Goal: Browse casually: Explore the website without a specific task or goal

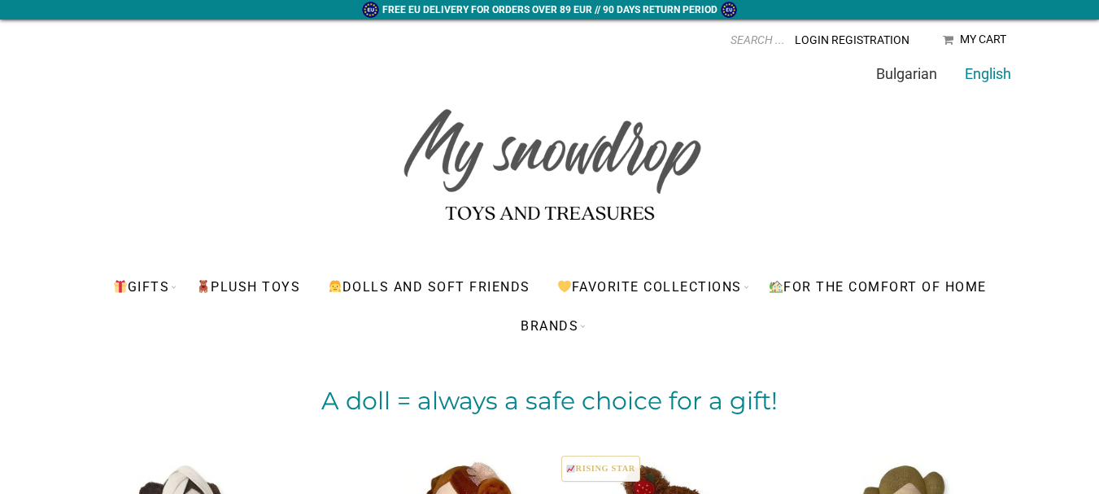
click at [916, 78] on link "Bulgarian" at bounding box center [906, 73] width 61 height 17
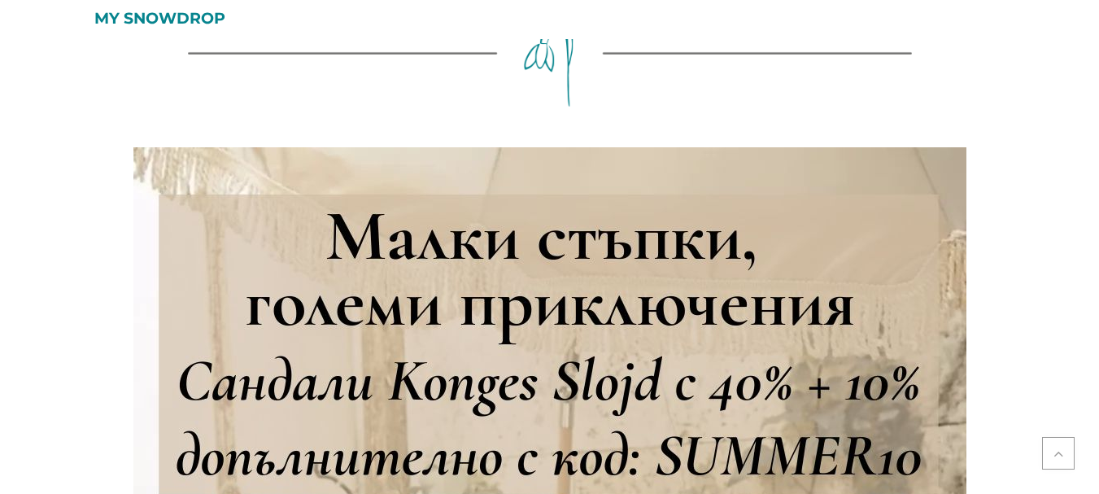
scroll to position [503, 0]
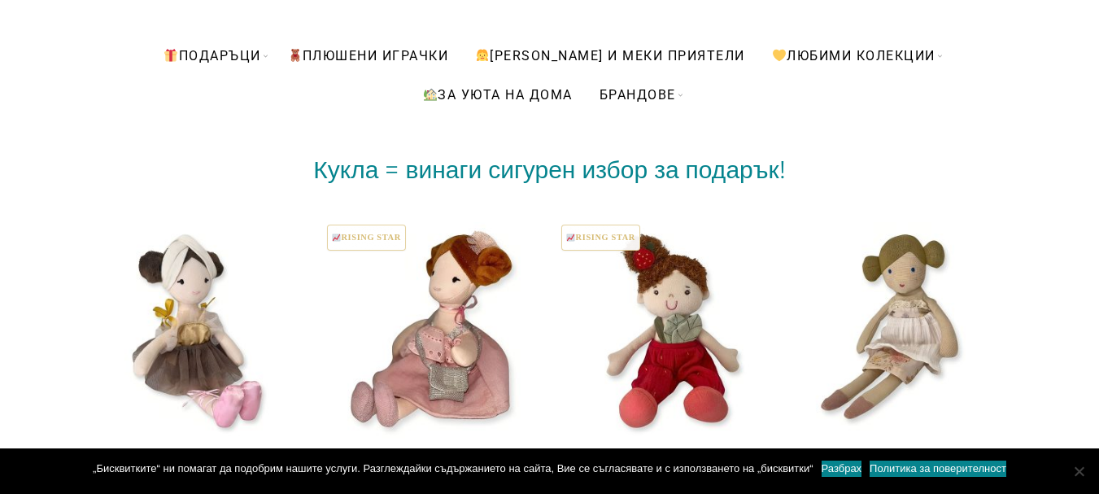
drag, startPoint x: 1108, startPoint y: 80, endPoint x: 1110, endPoint y: 19, distance: 61.1
click at [1098, 19] on html "Безплатна доставка при поръчка над 150 лв. // 90 дневен срок за връщане Home - …" at bounding box center [549, 16] width 1099 height 494
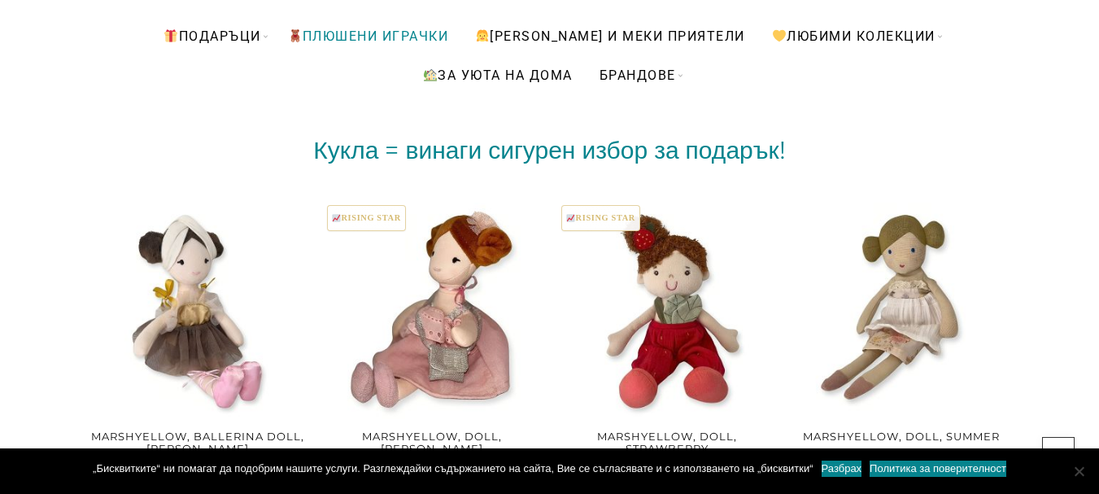
click at [456, 33] on link "ПЛЮШЕНИ ИГРАЧКИ" at bounding box center [368, 35] width 185 height 39
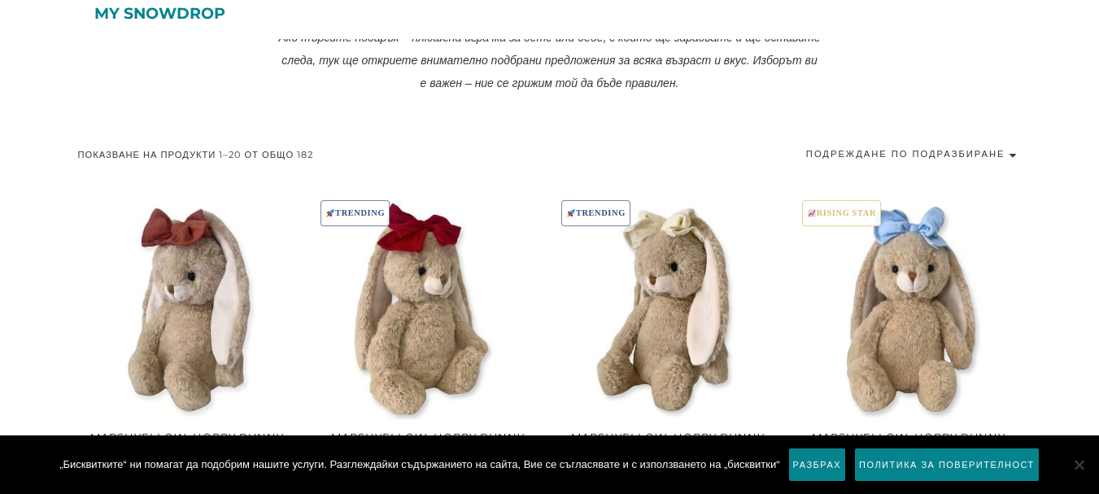
scroll to position [651, 0]
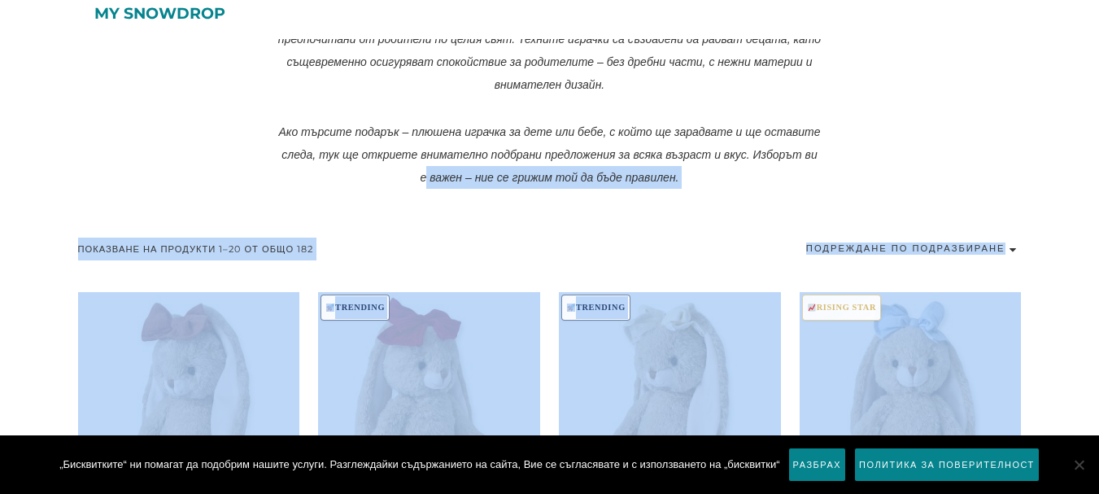
drag, startPoint x: 1097, startPoint y: 143, endPoint x: 1105, endPoint y: 211, distance: 68.8
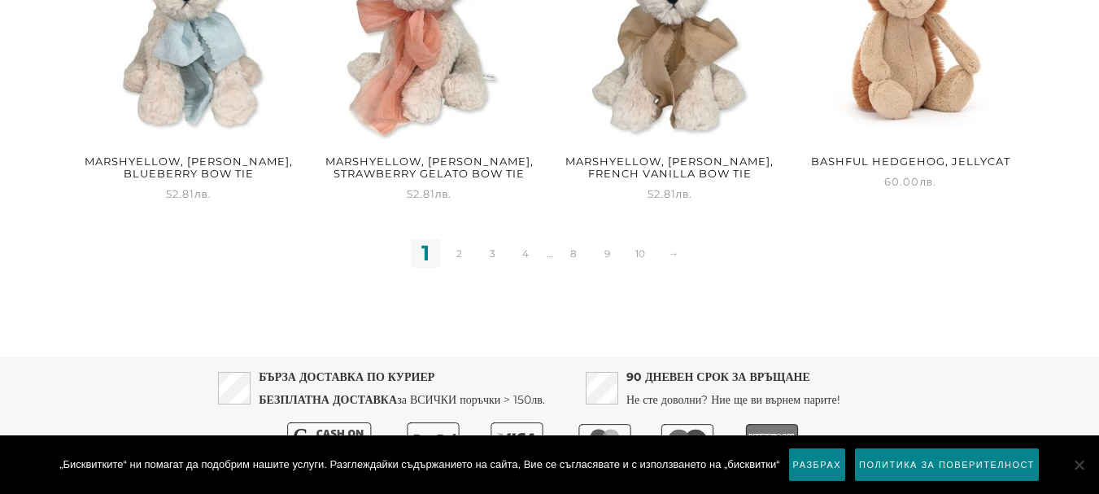
scroll to position [2335, 0]
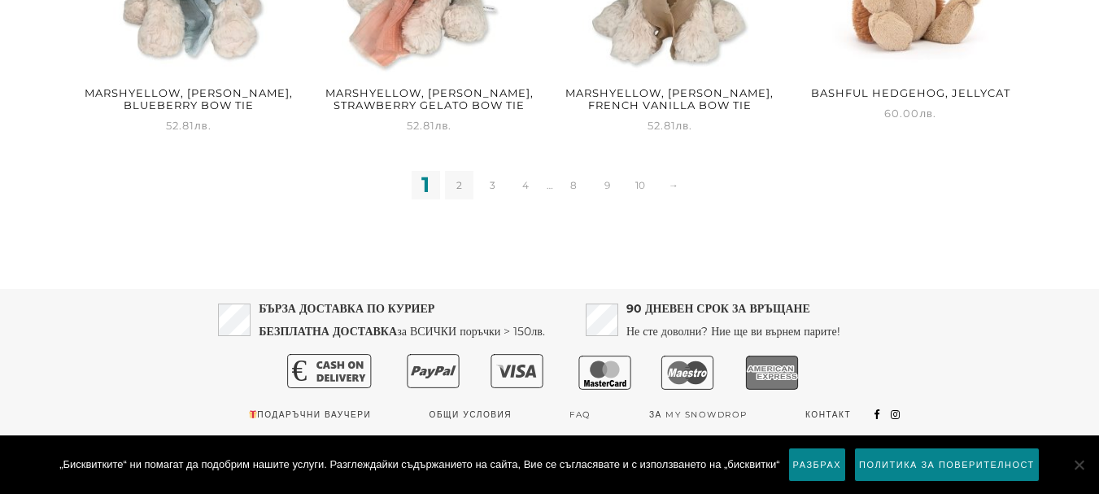
click at [460, 186] on link "2" at bounding box center [459, 185] width 28 height 28
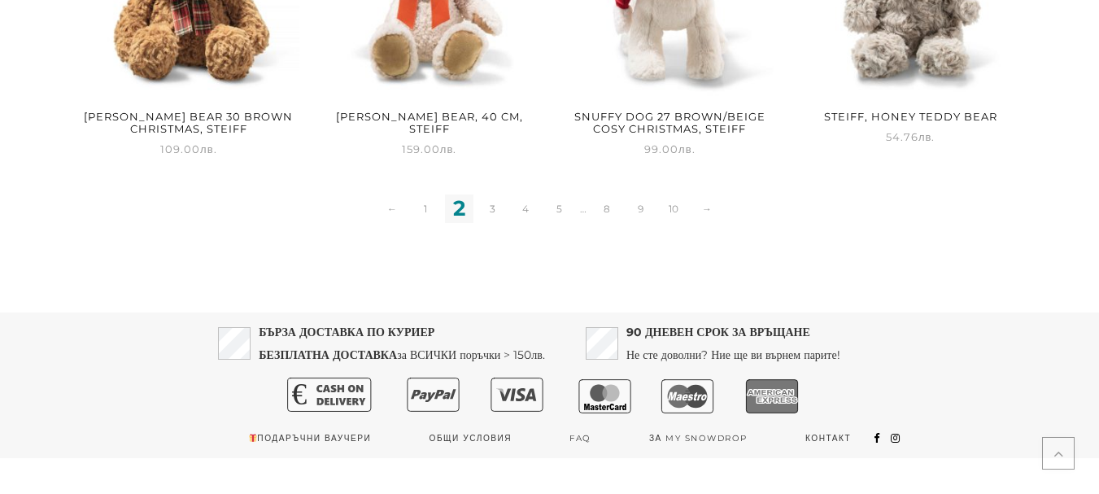
scroll to position [2299, 0]
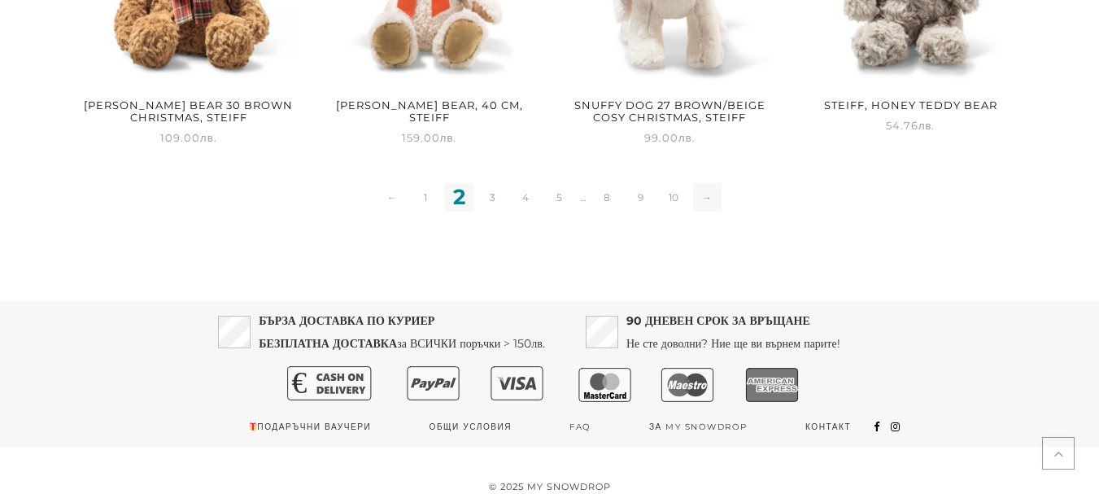
click at [712, 185] on link "→" at bounding box center [707, 197] width 28 height 28
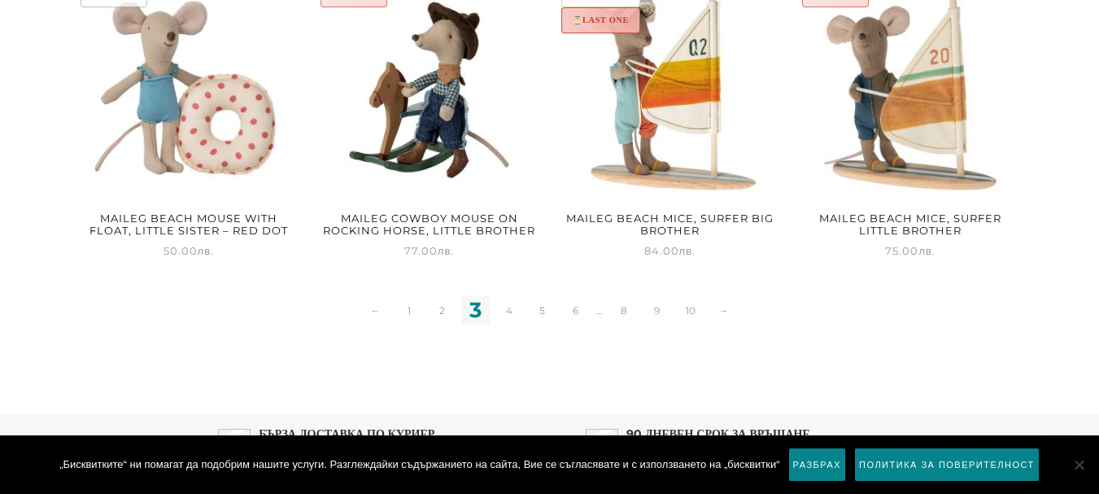
scroll to position [2306, 0]
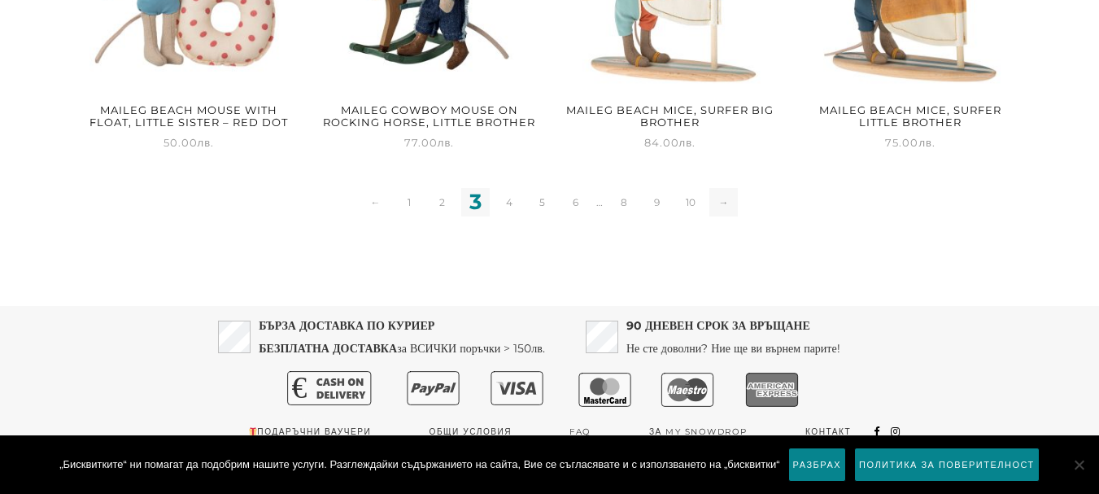
click at [726, 203] on link "→" at bounding box center [723, 202] width 28 height 28
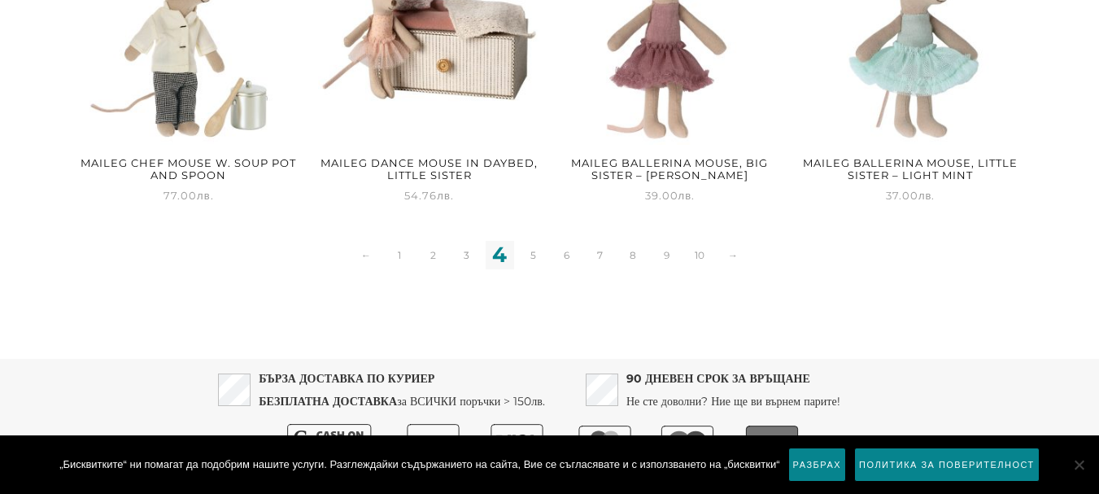
scroll to position [2311, 0]
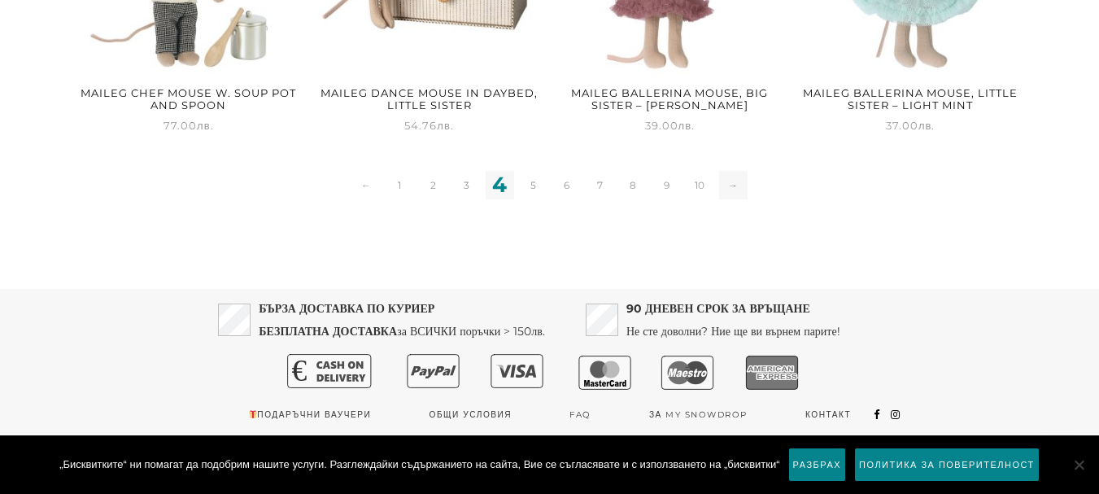
click at [743, 189] on link "→" at bounding box center [733, 185] width 28 height 28
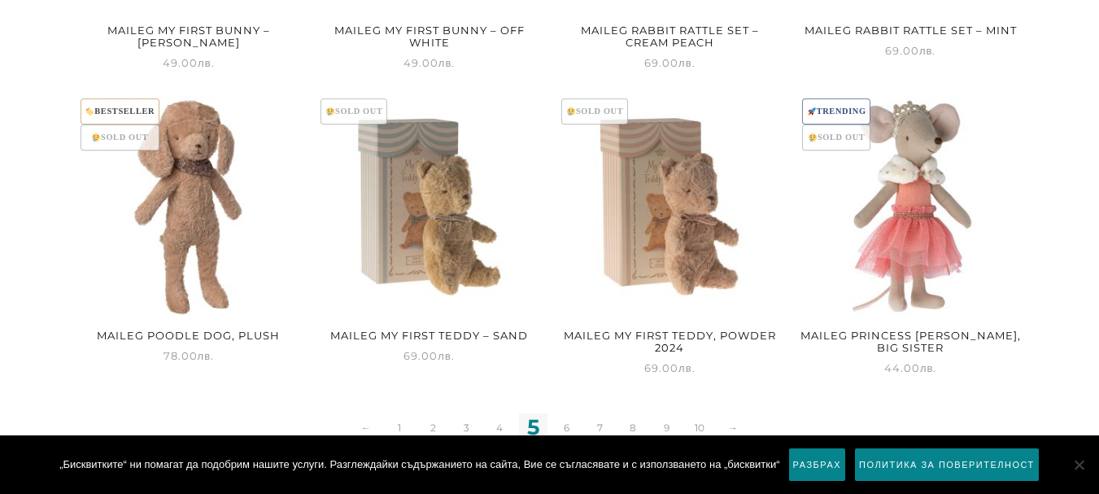
scroll to position [2112, 0]
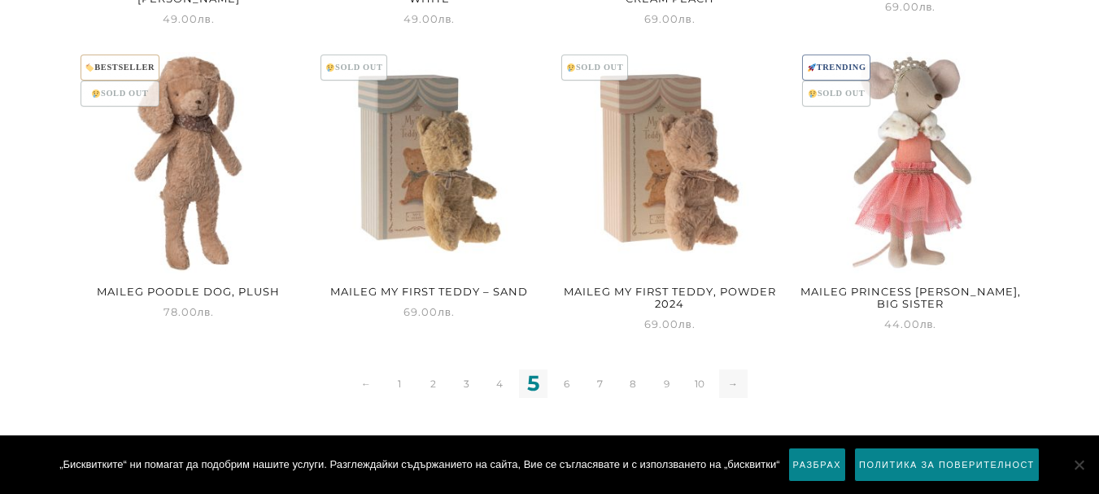
click at [742, 389] on link "→" at bounding box center [733, 383] width 28 height 28
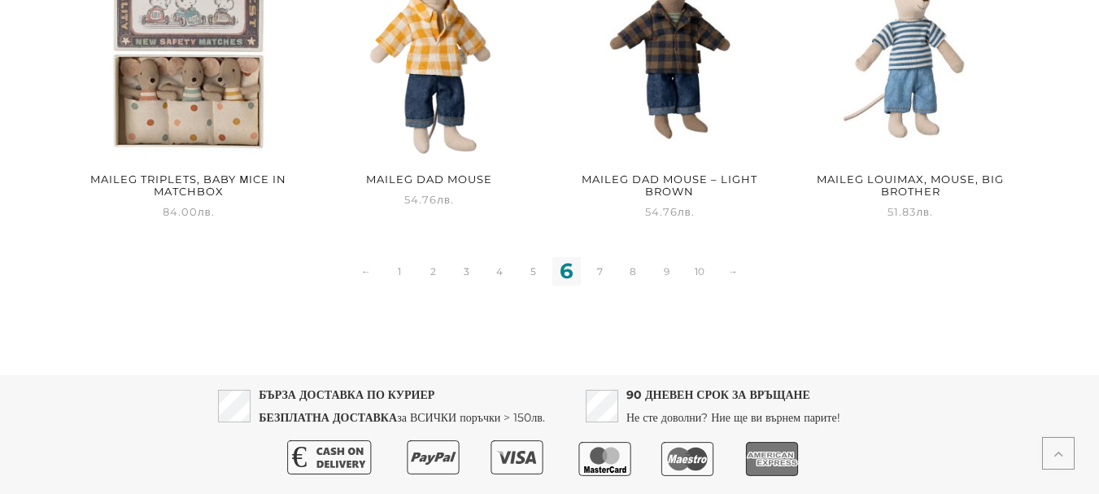
scroll to position [2267, 0]
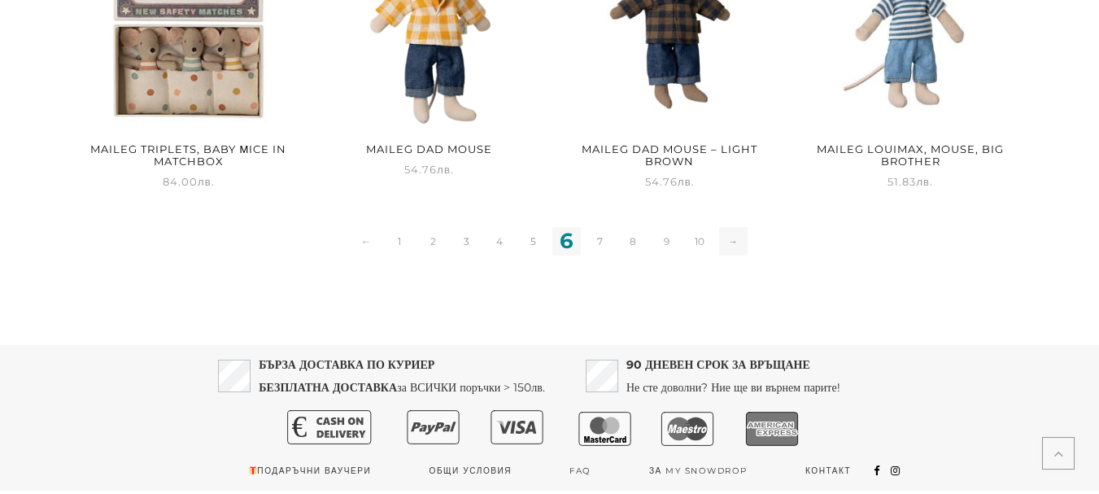
click at [733, 234] on link "→" at bounding box center [733, 241] width 28 height 28
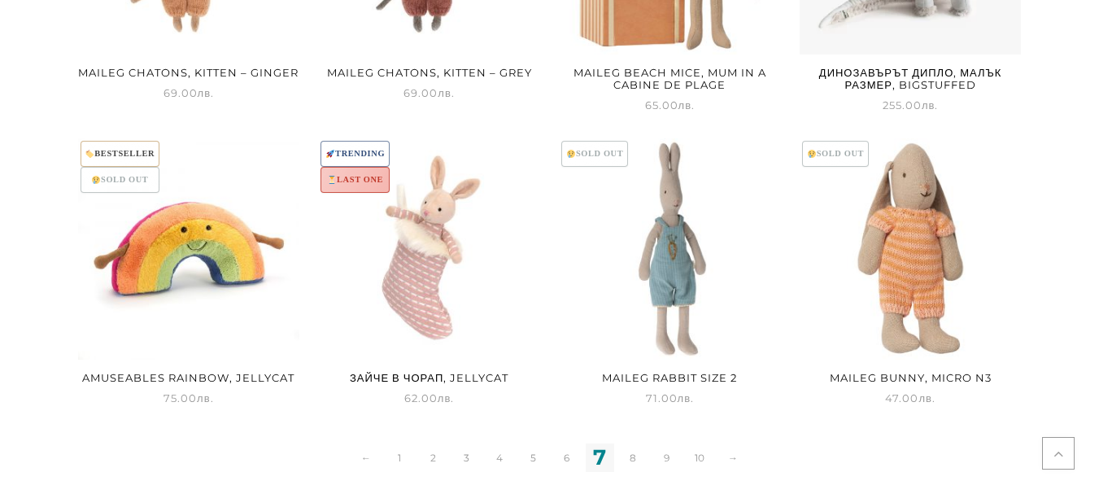
scroll to position [2041, 0]
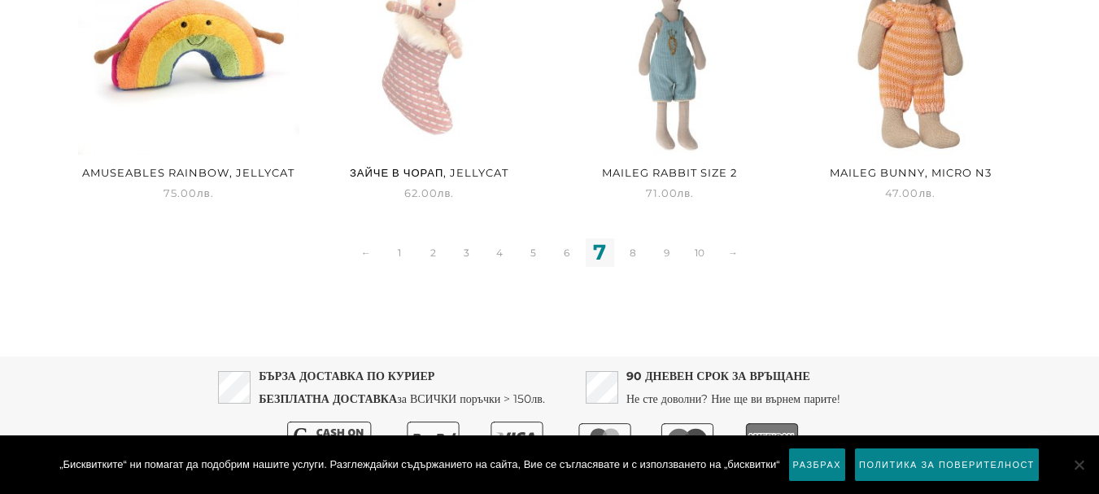
drag, startPoint x: 1106, startPoint y: 364, endPoint x: 1103, endPoint y: 396, distance: 32.7
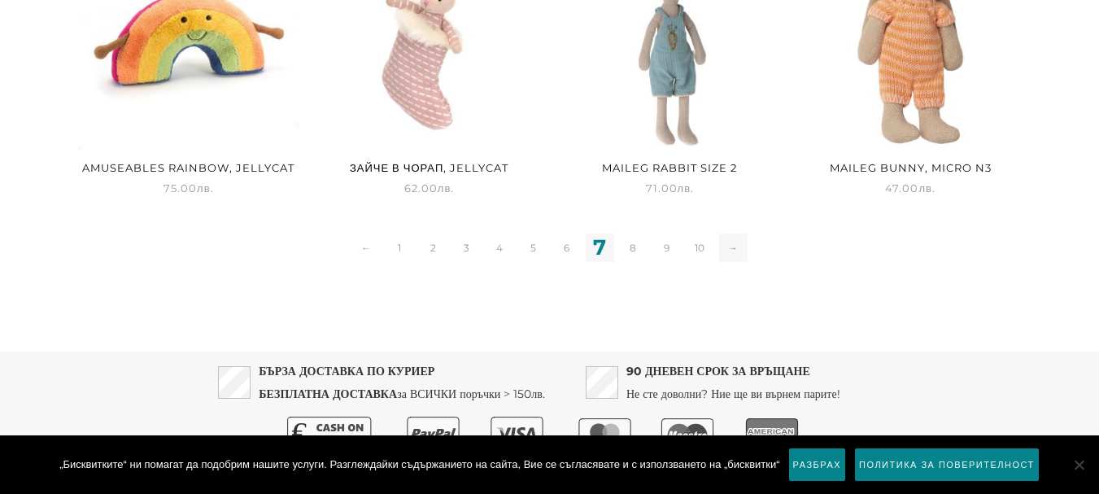
click at [740, 248] on link "→" at bounding box center [733, 247] width 28 height 28
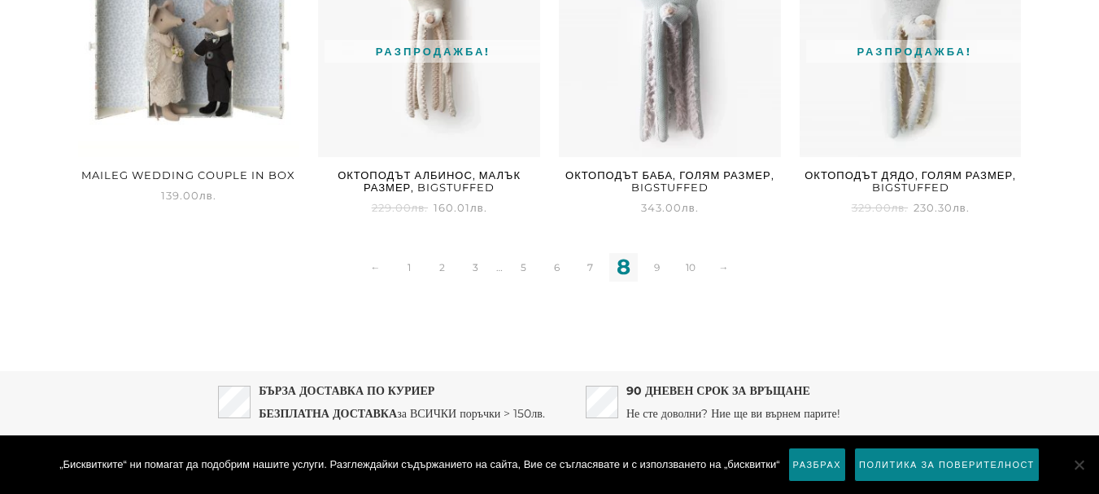
scroll to position [2335, 0]
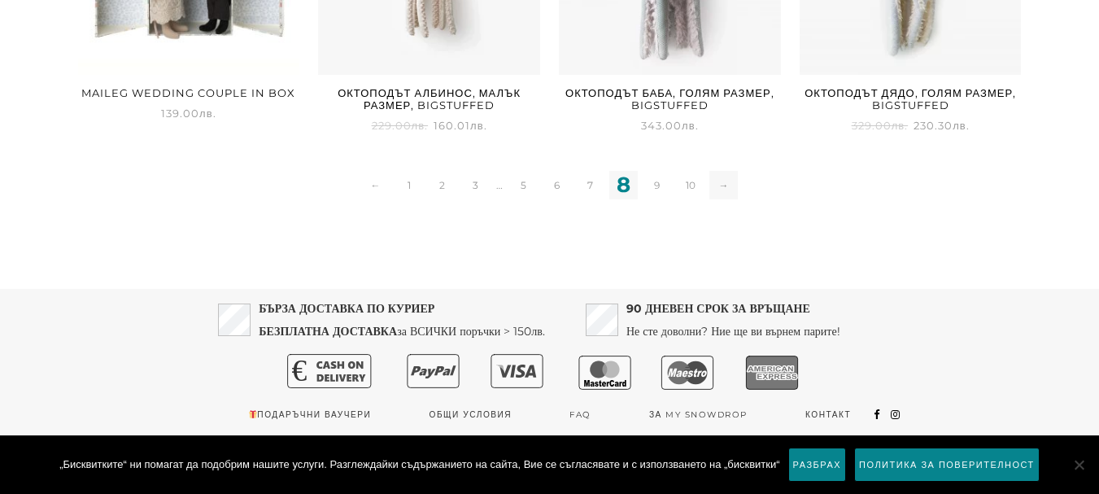
click at [731, 190] on link "→" at bounding box center [723, 185] width 28 height 28
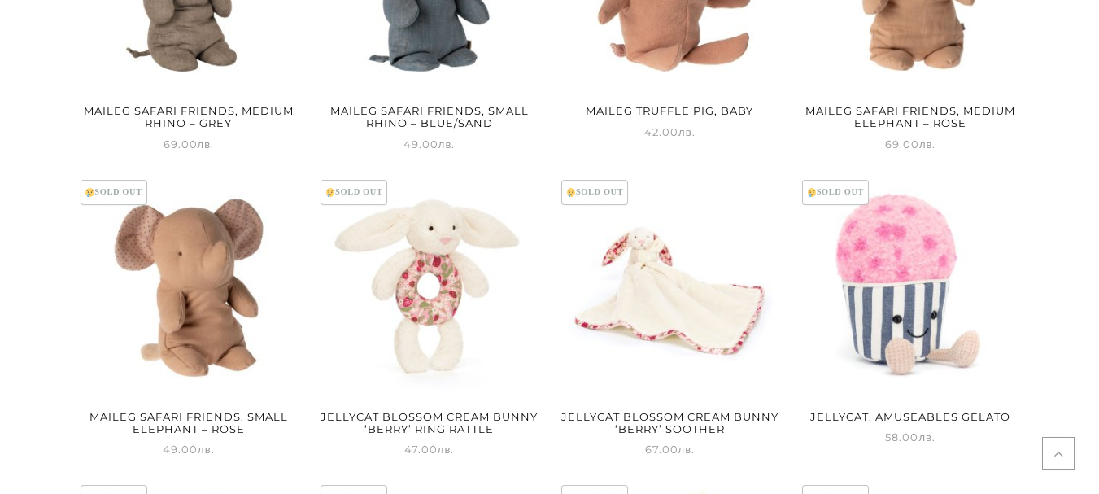
scroll to position [1771, 0]
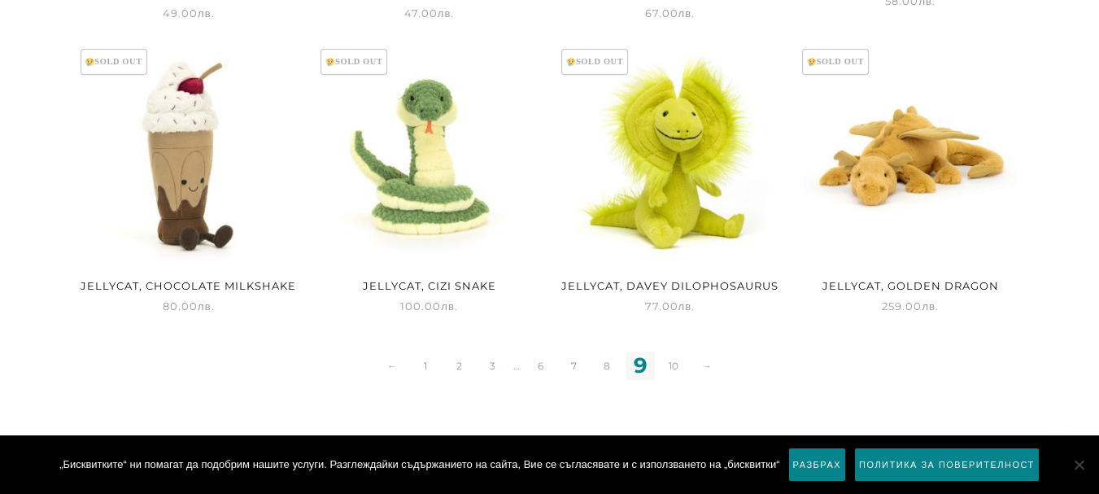
drag, startPoint x: 1110, startPoint y: 387, endPoint x: 1110, endPoint y: 464, distance: 77.3
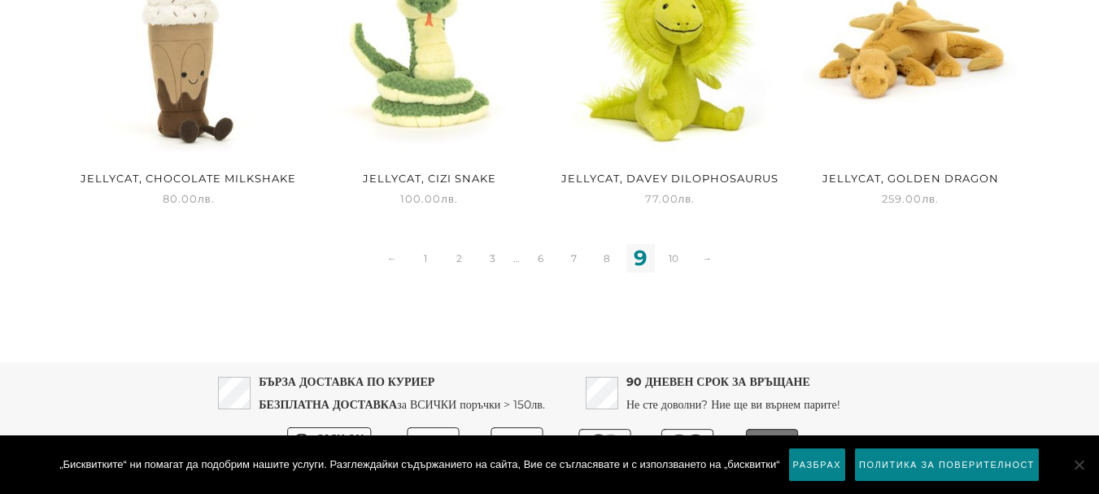
click at [454, 269] on link "2" at bounding box center [459, 258] width 28 height 28
click at [424, 262] on link "1" at bounding box center [426, 258] width 28 height 28
